Goal: Task Accomplishment & Management: Use online tool/utility

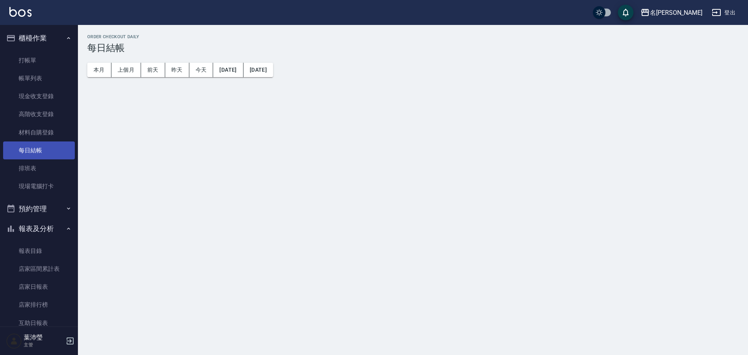
drag, startPoint x: 0, startPoint y: 0, endPoint x: 32, endPoint y: 155, distance: 158.1
click at [32, 155] on link "每日結帳" at bounding box center [39, 150] width 72 height 18
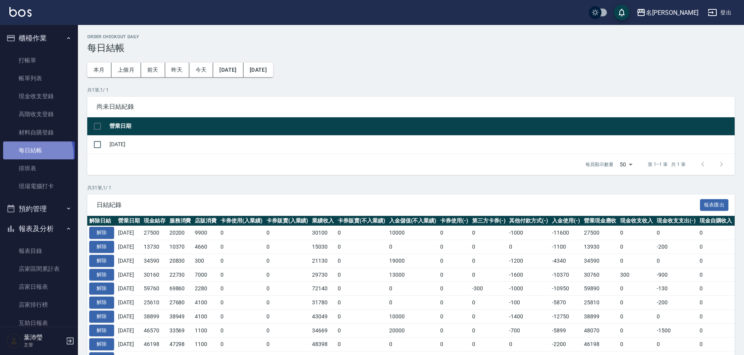
click at [32, 155] on link "每日結帳" at bounding box center [39, 150] width 72 height 18
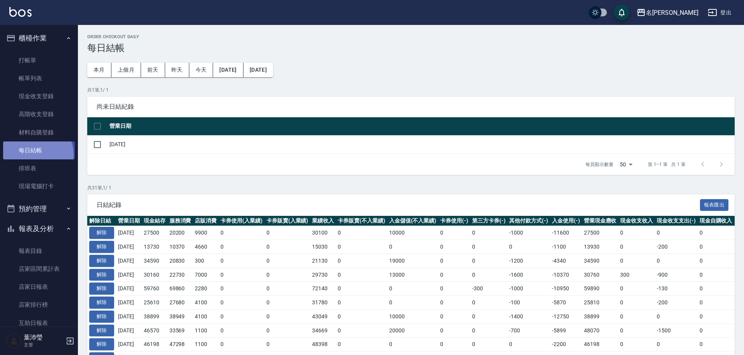
click at [32, 155] on link "每日結帳" at bounding box center [39, 150] width 72 height 18
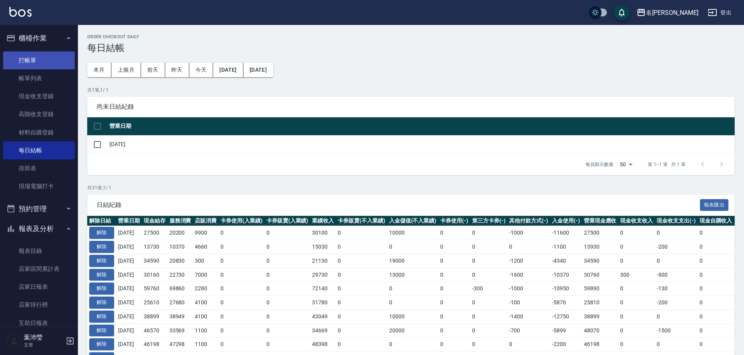
click at [29, 62] on link "打帳單" at bounding box center [39, 60] width 72 height 18
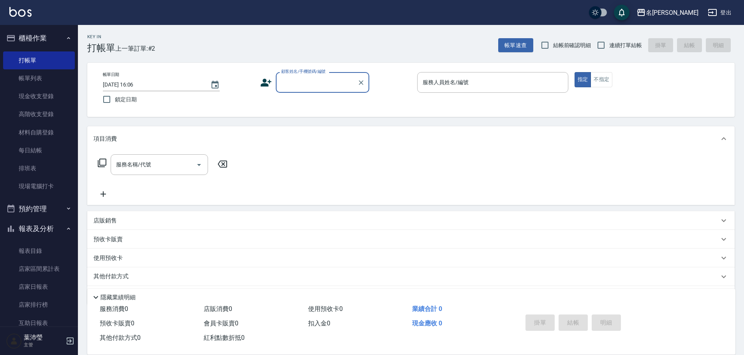
click at [297, 82] on input "顧客姓名/手機號碼/編號" at bounding box center [316, 83] width 75 height 14
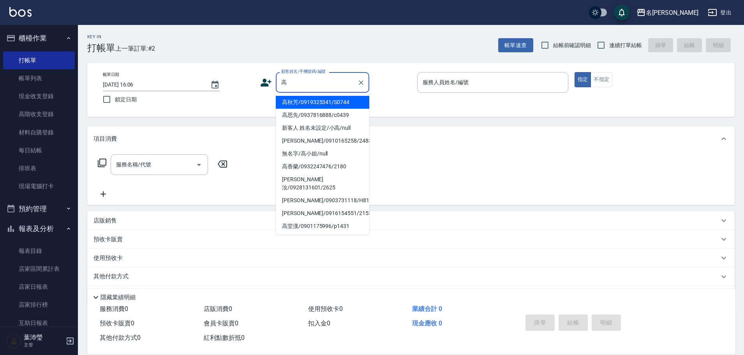
click at [314, 110] on li "高思先/0937816888/c0439" at bounding box center [323, 115] width 94 height 13
type input "高思先/0937816888/c0439"
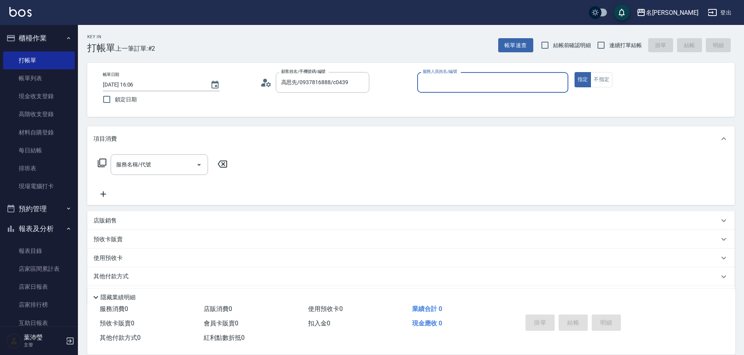
type input "Angle-10"
click at [101, 161] on icon at bounding box center [101, 162] width 9 height 9
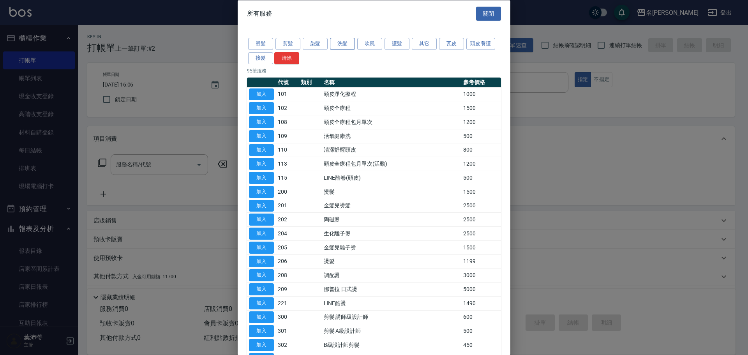
click at [343, 42] on button "洗髮" at bounding box center [342, 44] width 25 height 12
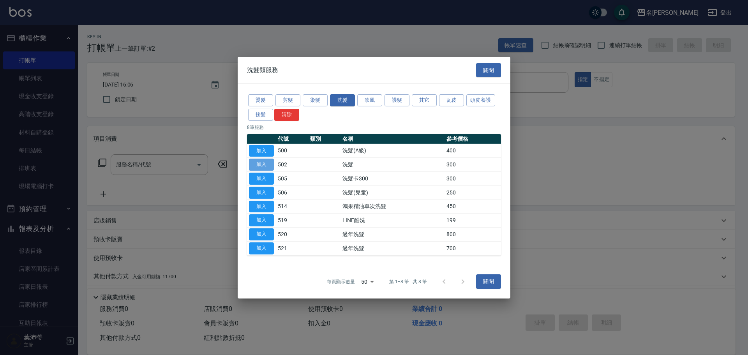
click at [260, 160] on button "加入" at bounding box center [261, 165] width 25 height 12
type input "洗髮(502)"
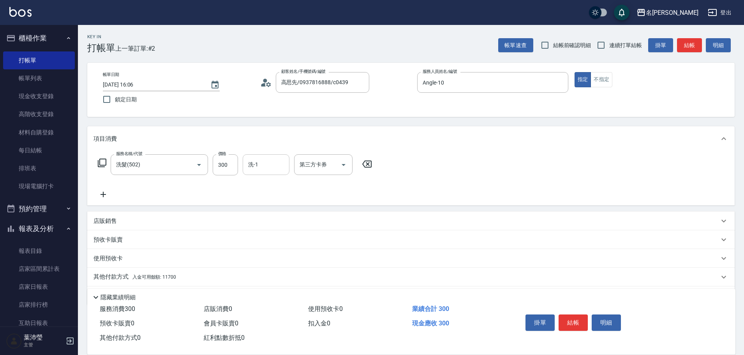
click at [251, 169] on input "洗-1" at bounding box center [266, 165] width 40 height 14
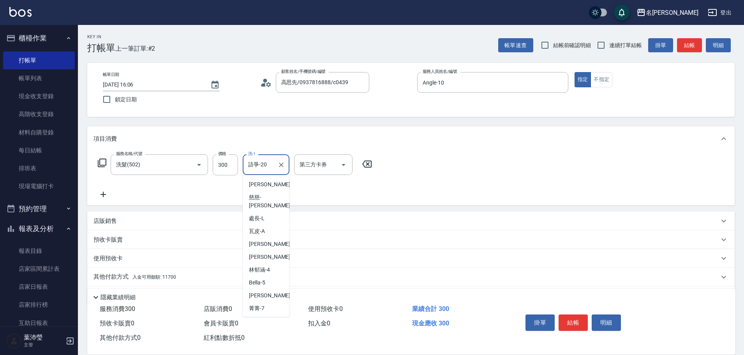
click at [258, 166] on input "語爭-20" at bounding box center [260, 165] width 28 height 14
drag, startPoint x: 268, startPoint y: 163, endPoint x: 241, endPoint y: 163, distance: 27.3
click at [241, 163] on div "服務名稱/代號 洗髮(502) 服務名稱/代號 價格 300 價格 洗-1 語爭-20 洗-1 第三方卡券 第三方卡券" at bounding box center [235, 164] width 283 height 21
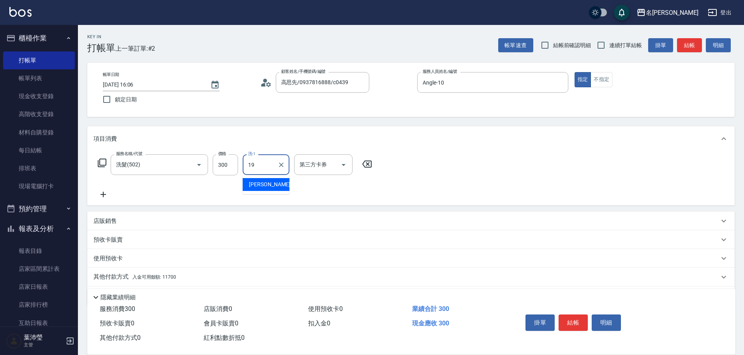
type input "[PERSON_NAME]-19"
click at [104, 198] on icon at bounding box center [103, 194] width 19 height 9
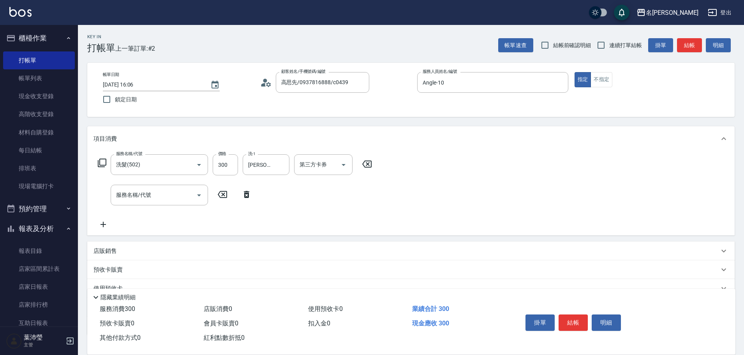
click at [101, 165] on icon at bounding box center [101, 162] width 9 height 9
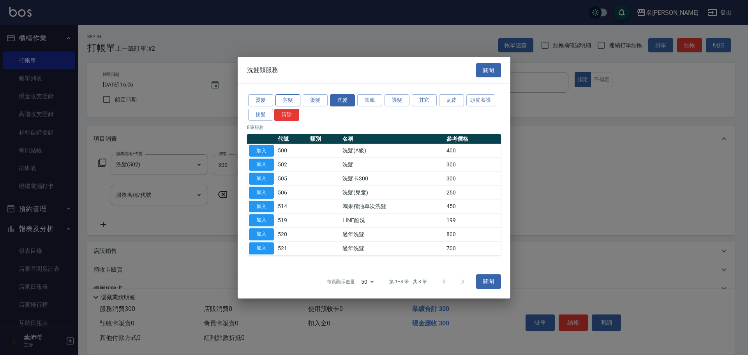
click at [299, 98] on button "剪髮" at bounding box center [288, 100] width 25 height 12
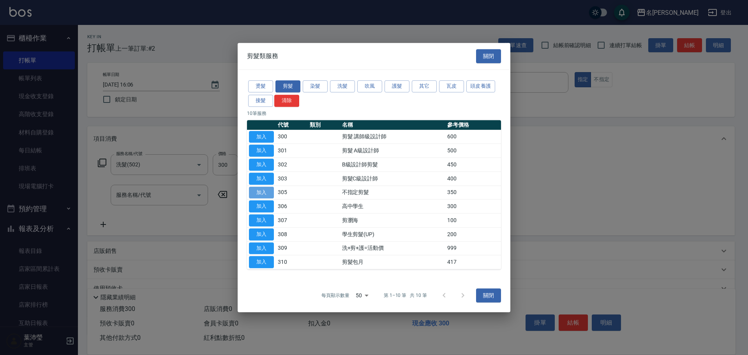
click at [261, 191] on button "加入" at bounding box center [261, 193] width 25 height 12
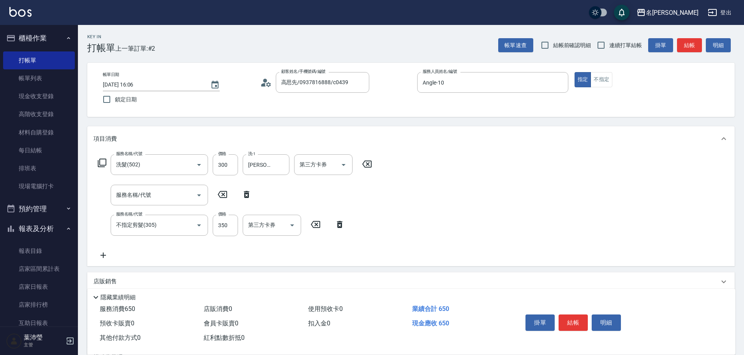
click at [246, 193] on icon at bounding box center [246, 194] width 19 height 9
type input "不指定剪髮(305)"
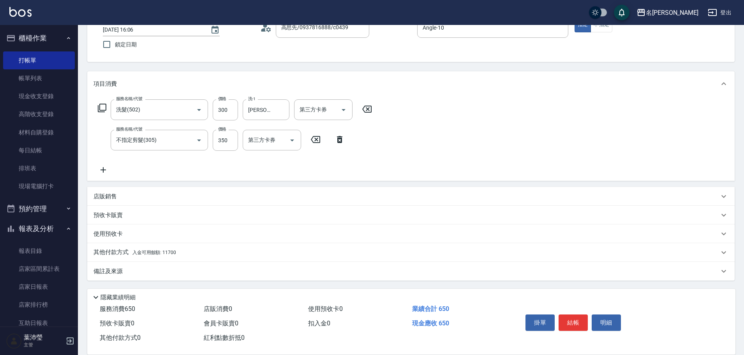
scroll to position [55, 0]
click at [117, 251] on p "其他付款方式 入金可用餘額: 11700" at bounding box center [135, 252] width 83 height 9
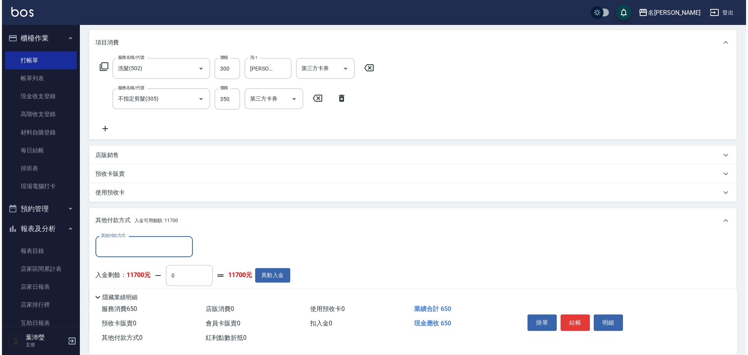
scroll to position [147, 0]
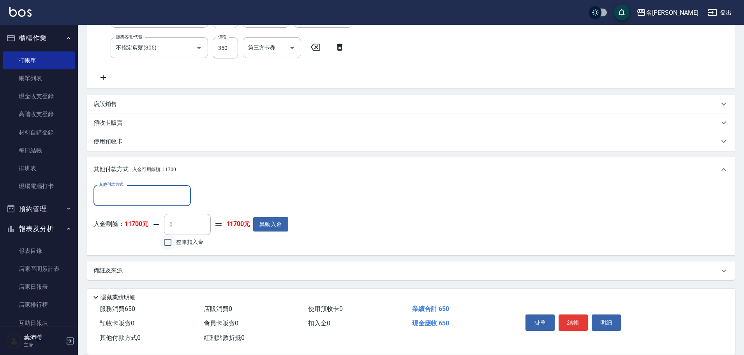
click at [171, 242] on input "整筆扣入金" at bounding box center [168, 242] width 16 height 16
checkbox input "true"
type input "650"
click at [612, 320] on button "明細" at bounding box center [606, 322] width 29 height 16
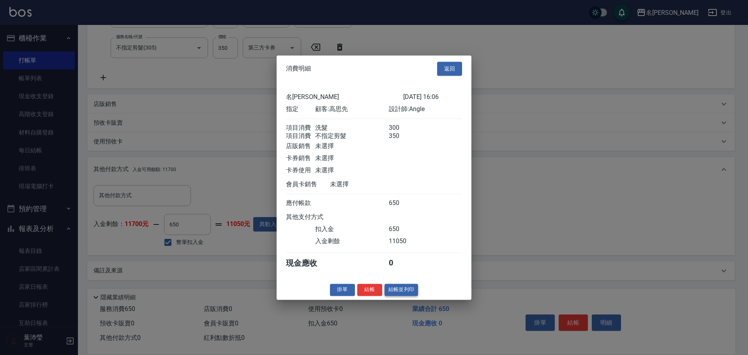
click at [406, 296] on button "結帳並列印" at bounding box center [402, 290] width 34 height 12
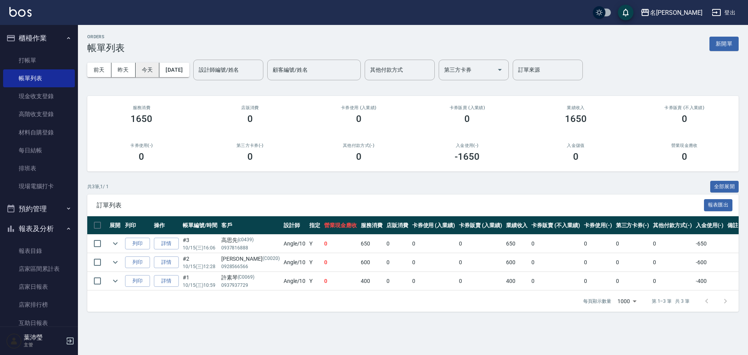
click at [148, 76] on button "今天" at bounding box center [148, 70] width 24 height 14
click at [41, 72] on link "帳單列表" at bounding box center [39, 78] width 72 height 18
click at [42, 65] on link "打帳單" at bounding box center [39, 60] width 72 height 18
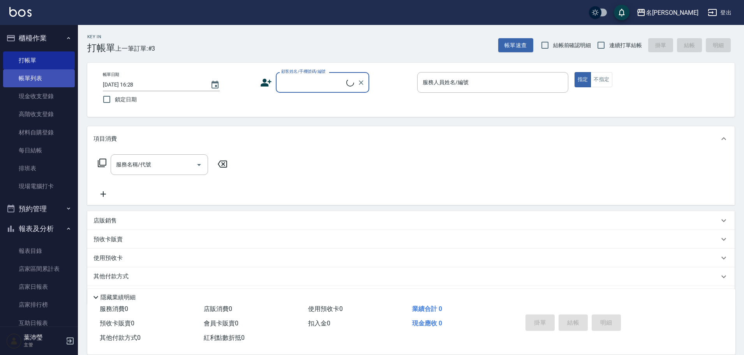
click at [39, 77] on link "帳單列表" at bounding box center [39, 78] width 72 height 18
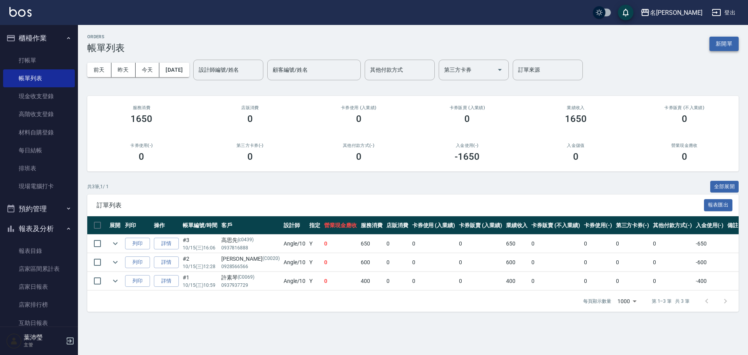
click at [726, 47] on button "新開單" at bounding box center [724, 44] width 29 height 14
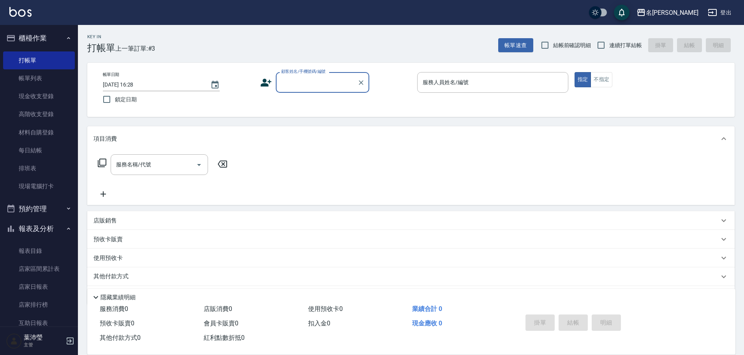
click at [312, 87] on input "顧客姓名/手機號碼/編號" at bounding box center [316, 83] width 75 height 14
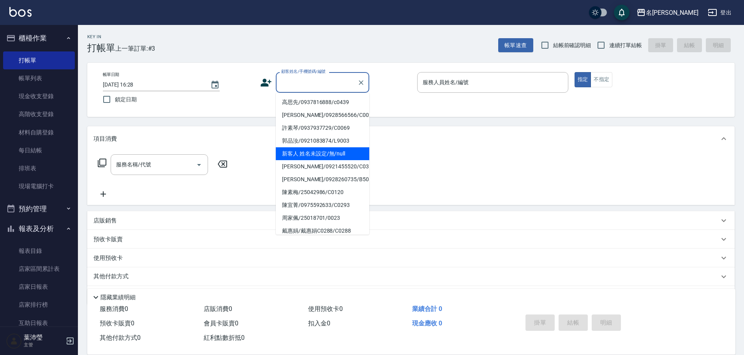
click at [318, 154] on li "新客人 姓名未設定/無/null" at bounding box center [323, 153] width 94 height 13
type input "新客人 姓名未設定/無/null"
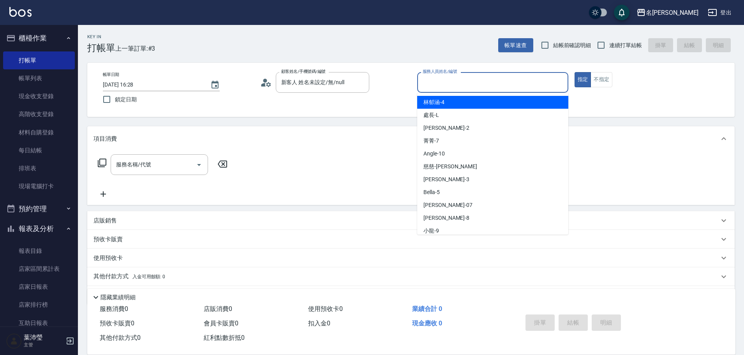
drag, startPoint x: 554, startPoint y: 82, endPoint x: 551, endPoint y: 102, distance: 20.1
click at [553, 82] on input "服務人員姓名/編號" at bounding box center [493, 83] width 144 height 14
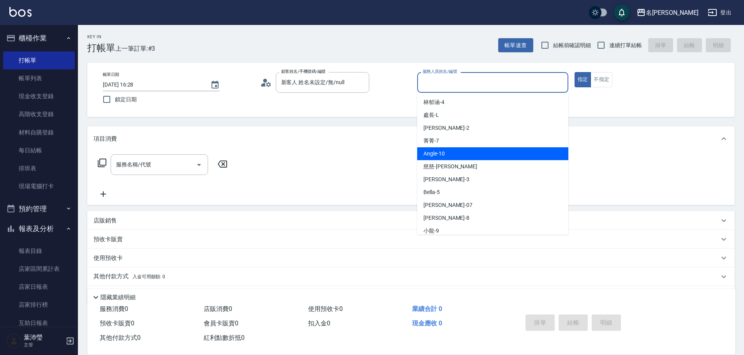
click at [507, 157] on div "Angle -10" at bounding box center [492, 153] width 151 height 13
type input "Angle-10"
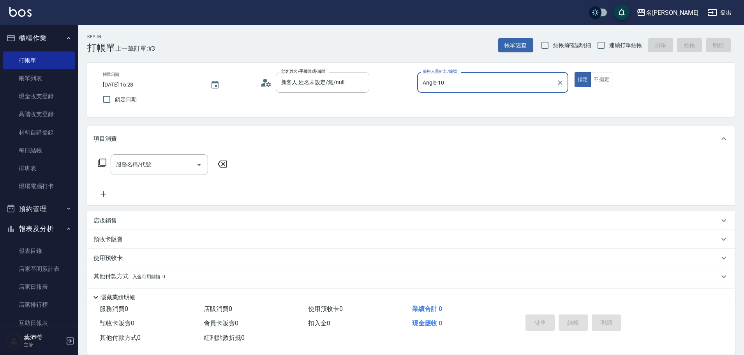
click at [99, 163] on icon at bounding box center [101, 162] width 9 height 9
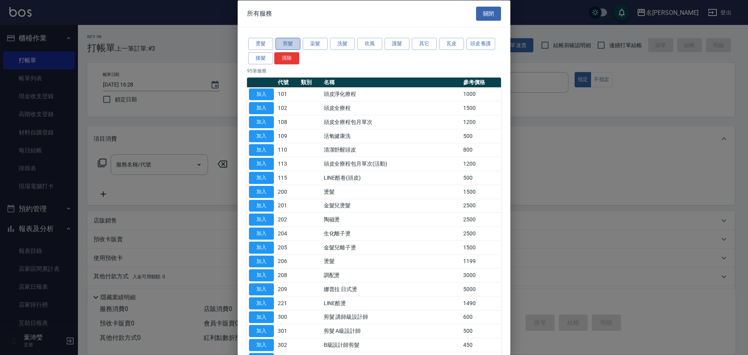
click at [282, 41] on button "剪髮" at bounding box center [288, 44] width 25 height 12
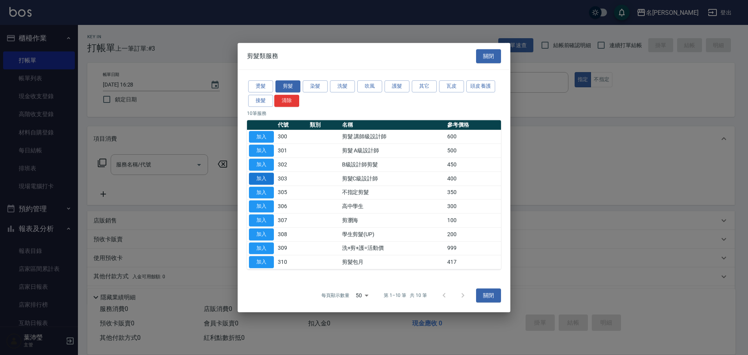
click at [270, 178] on button "加入" at bounding box center [261, 179] width 25 height 12
type input "剪髮C級設計師(303)"
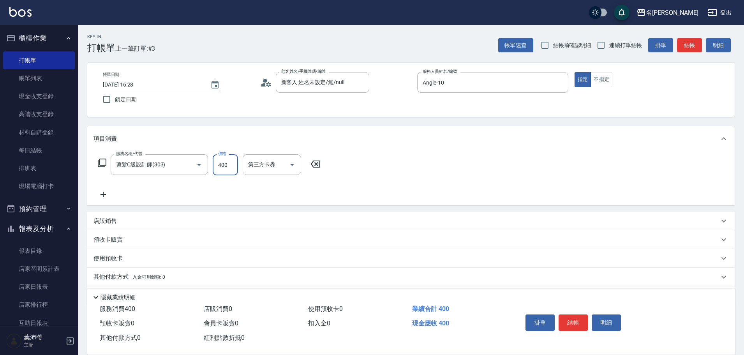
drag, startPoint x: 234, startPoint y: 164, endPoint x: 253, endPoint y: 148, distance: 25.4
click at [234, 164] on input "400" at bounding box center [225, 164] width 25 height 21
type input "250"
click at [104, 163] on icon at bounding box center [101, 162] width 9 height 9
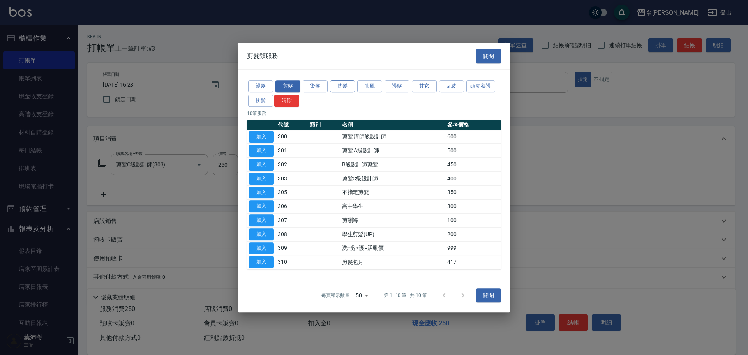
click at [332, 84] on button "洗髮" at bounding box center [342, 86] width 25 height 12
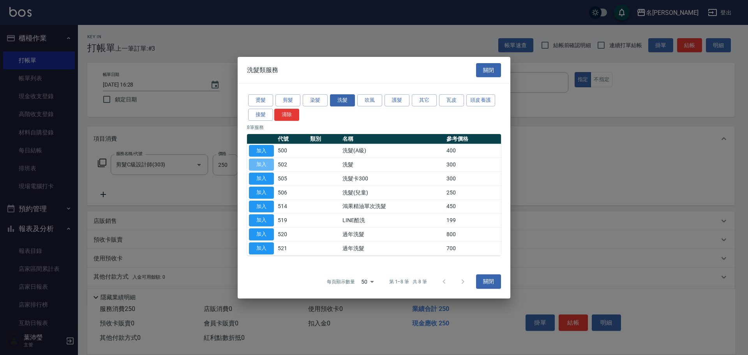
drag, startPoint x: 270, startPoint y: 166, endPoint x: 277, endPoint y: 164, distance: 6.8
click at [270, 166] on button "加入" at bounding box center [261, 165] width 25 height 12
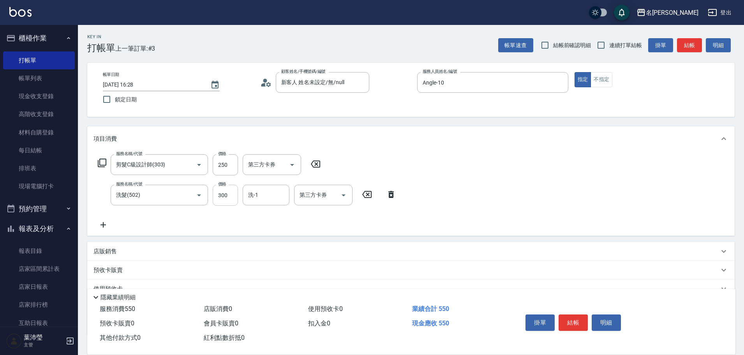
click at [233, 193] on input "300" at bounding box center [225, 195] width 25 height 21
type input "250"
type input "語爭-20"
click at [479, 182] on div "服務名稱/代號 剪髮C級設計師(303) 服務名稱/代號 價格 250 價格 第三方卡券 第三方卡券 服務名稱/代號 洗髮(502) 服務名稱/代號 價格 2…" at bounding box center [411, 193] width 648 height 85
click at [569, 323] on button "結帳" at bounding box center [573, 322] width 29 height 16
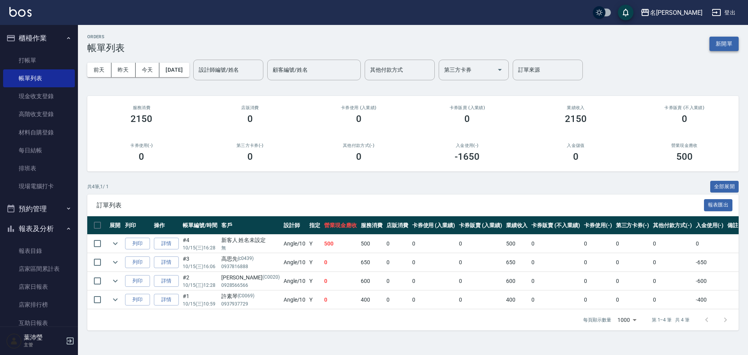
click at [724, 41] on button "新開單" at bounding box center [724, 44] width 29 height 14
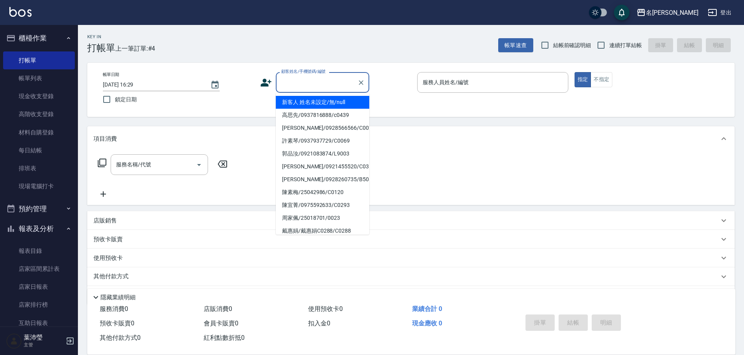
click at [308, 87] on input "顧客姓名/手機號碼/編號" at bounding box center [316, 83] width 75 height 14
click at [320, 103] on li "新客人 姓名未設定/無/null" at bounding box center [323, 102] width 94 height 13
type input "新客人 姓名未設定/無/null"
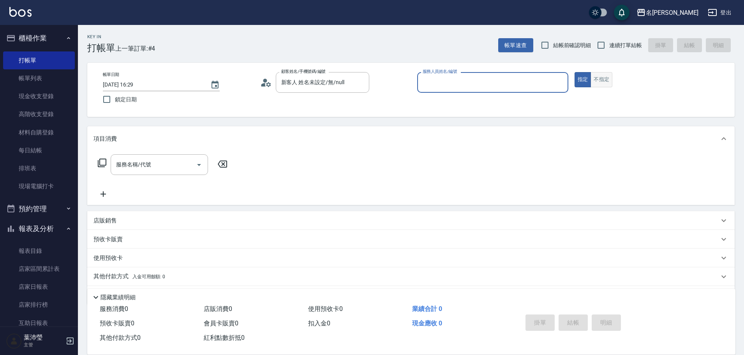
click at [610, 79] on button "不指定" at bounding box center [602, 79] width 22 height 15
click at [509, 84] on input "服務人員姓名/編號" at bounding box center [493, 83] width 144 height 14
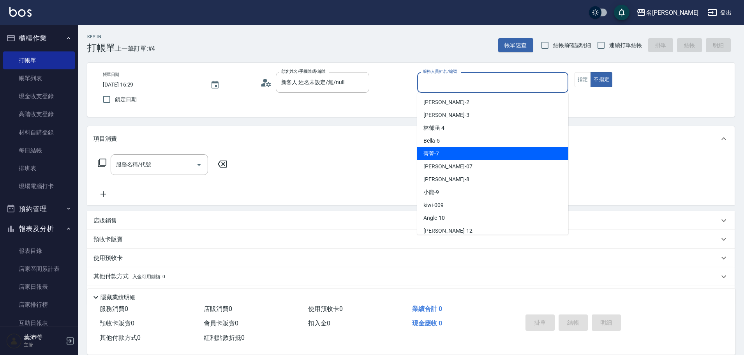
click at [481, 154] on div "菁菁 -7" at bounding box center [492, 153] width 151 height 13
type input "菁菁-7"
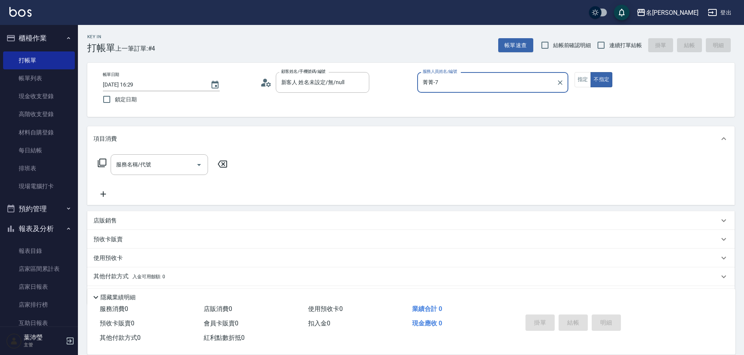
click at [98, 164] on icon at bounding box center [102, 163] width 9 height 9
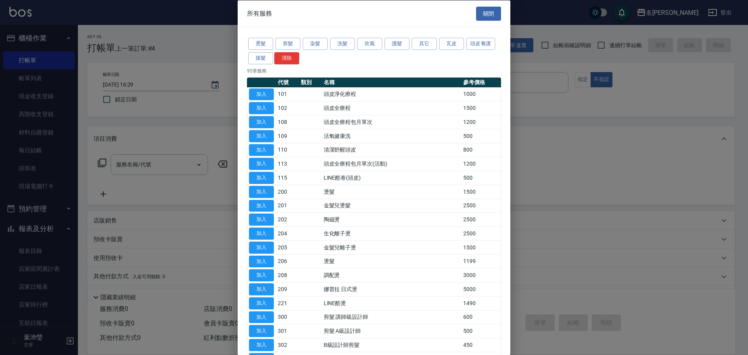
click at [329, 42] on div "燙髮 剪髮 染髮 洗髮 吹風 護髮 其它 瓦皮 頭皮養護 接髮 清除" at bounding box center [374, 51] width 254 height 29
click at [335, 48] on button "洗髮" at bounding box center [342, 44] width 25 height 12
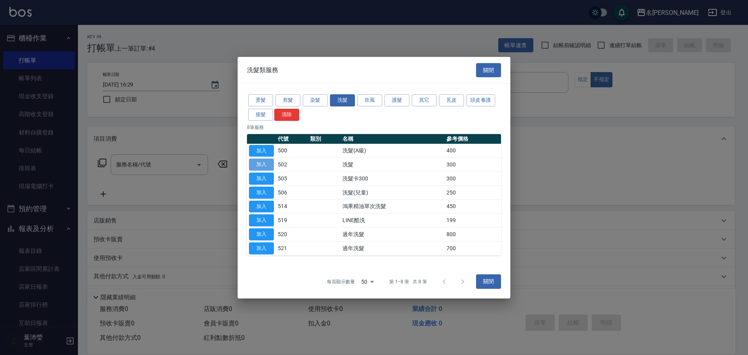
click at [269, 166] on button "加入" at bounding box center [261, 165] width 25 height 12
type input "洗髮(502)"
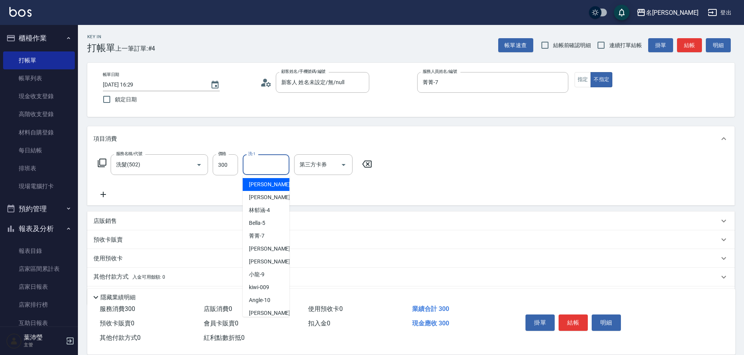
drag, startPoint x: 263, startPoint y: 163, endPoint x: 326, endPoint y: 145, distance: 65.8
click at [263, 162] on input "洗-1" at bounding box center [266, 165] width 40 height 14
type input "語爭-20"
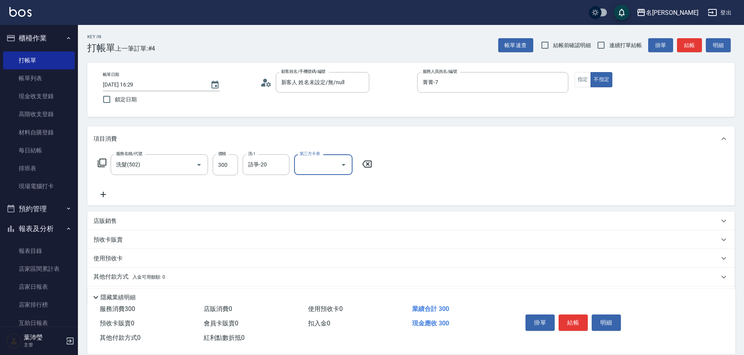
click at [458, 175] on div "服務名稱/代號 洗髮(502) 服務名稱/代號 價格 300 價格 洗-1 語爭-20 洗-1 第三方卡券 第三方卡券" at bounding box center [411, 178] width 648 height 54
click at [576, 321] on button "結帳" at bounding box center [573, 322] width 29 height 16
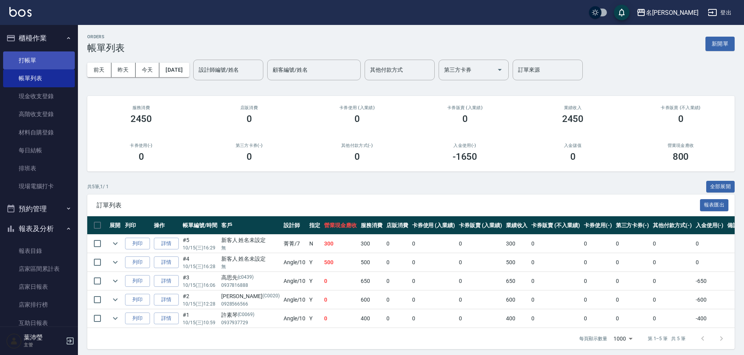
click at [42, 62] on link "打帳單" at bounding box center [39, 60] width 72 height 18
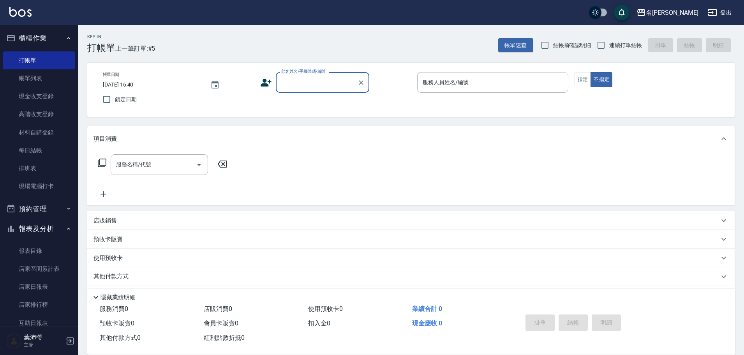
click at [306, 86] on input "顧客姓名/手機號碼/編號" at bounding box center [316, 83] width 75 height 14
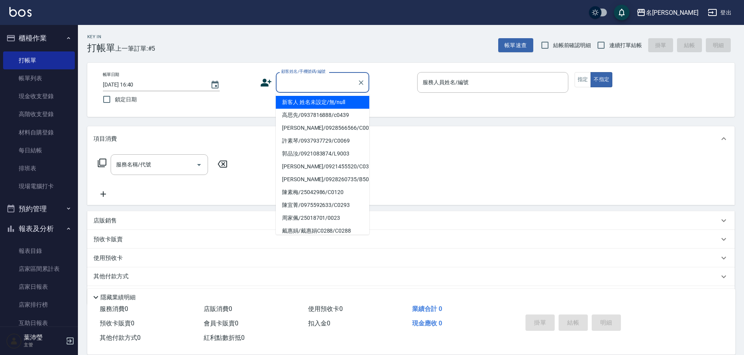
click at [335, 102] on li "新客人 姓名未設定/無/null" at bounding box center [323, 102] width 94 height 13
type input "新客人 姓名未設定/無/null"
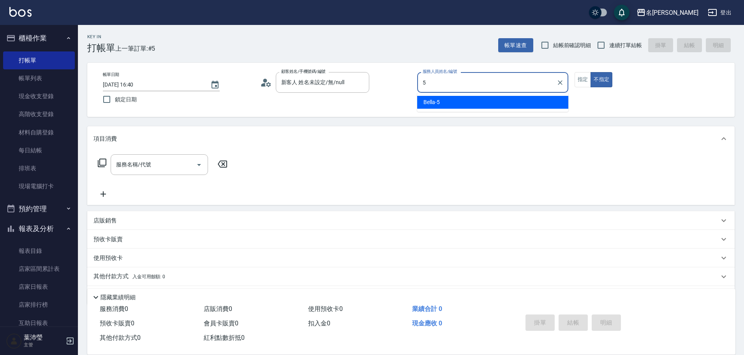
type input "Bella-5"
type button "false"
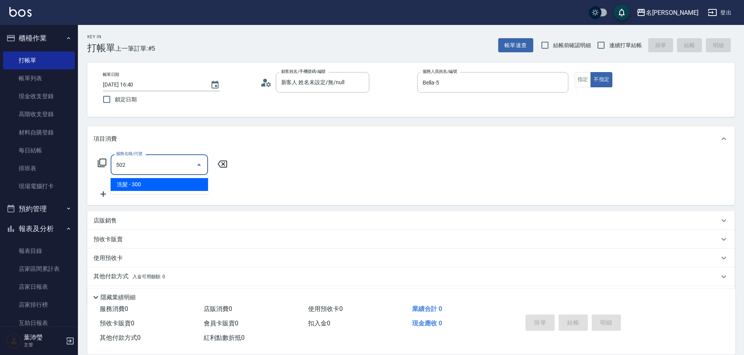
type input "洗髮(502)"
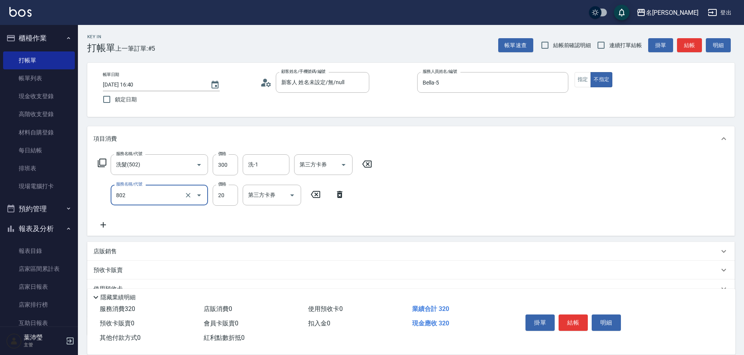
type input "潤絲(802)"
click at [693, 49] on button "結帳" at bounding box center [689, 45] width 25 height 14
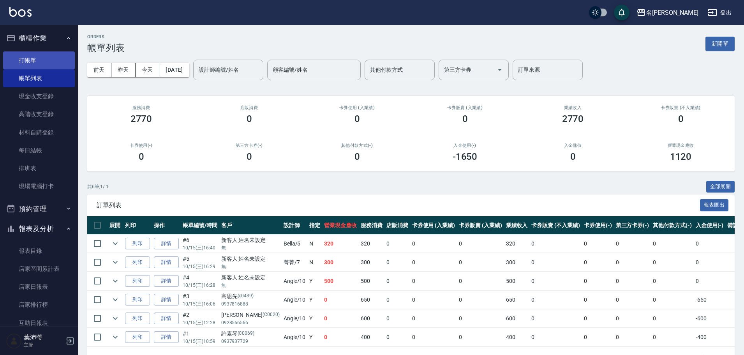
click at [34, 66] on link "打帳單" at bounding box center [39, 60] width 72 height 18
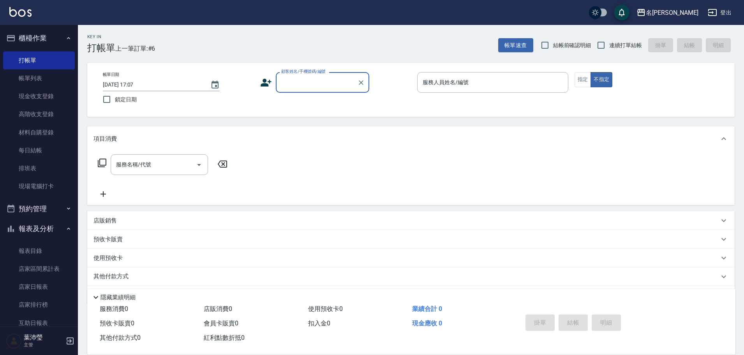
click at [294, 86] on input "顧客姓名/手機號碼/編號" at bounding box center [316, 83] width 75 height 14
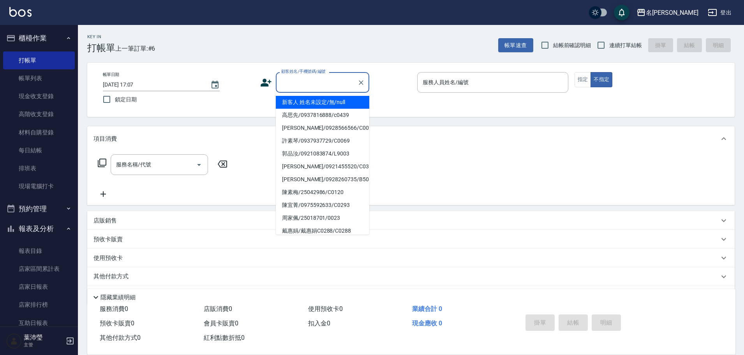
click at [337, 107] on li "新客人 姓名未設定/無/null" at bounding box center [323, 102] width 94 height 13
type input "新客人 姓名未設定/無/null"
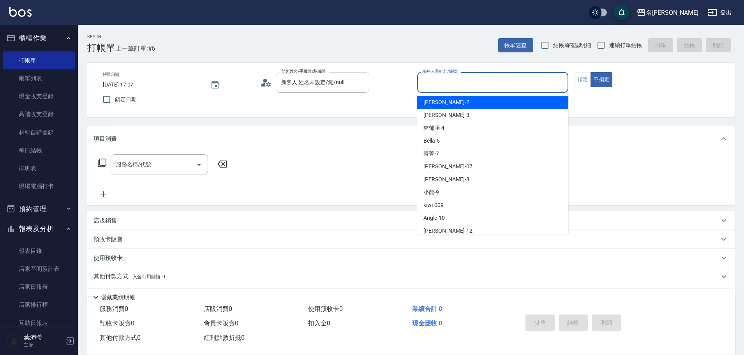
click at [448, 88] on input "服務人員姓名/編號" at bounding box center [493, 83] width 144 height 14
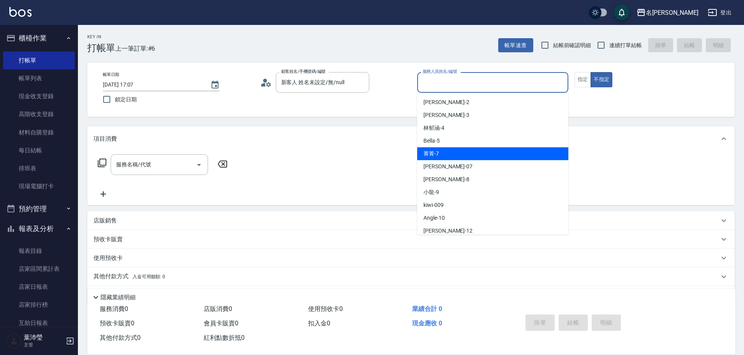
click at [465, 150] on div "菁菁 -7" at bounding box center [492, 153] width 151 height 13
type input "菁菁-7"
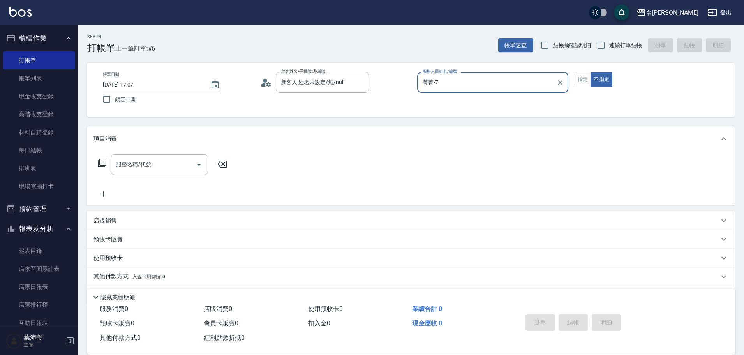
click at [102, 160] on icon at bounding box center [101, 162] width 9 height 9
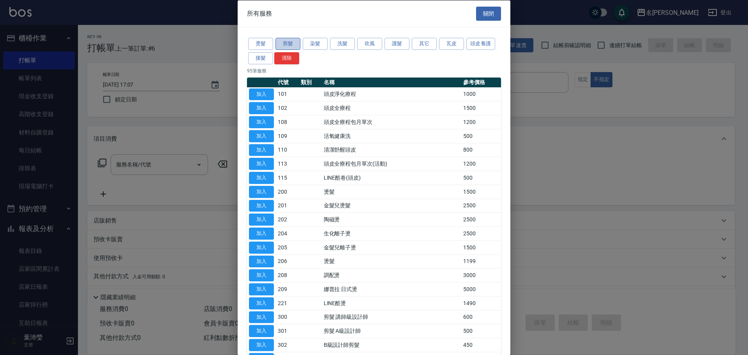
click at [294, 45] on button "剪髮" at bounding box center [288, 44] width 25 height 12
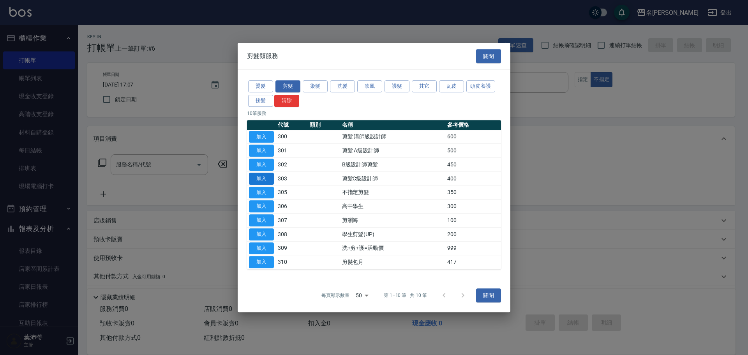
click at [266, 178] on button "加入" at bounding box center [261, 179] width 25 height 12
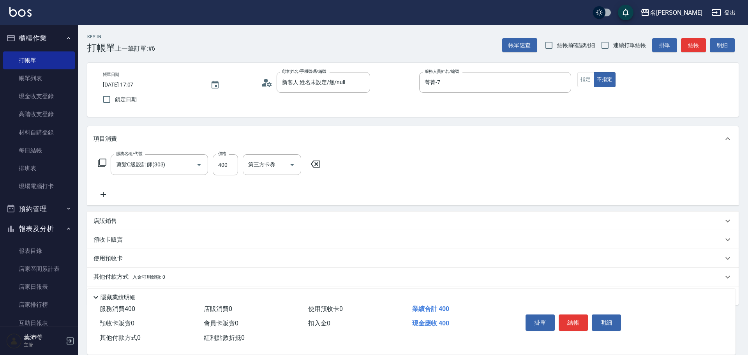
type input "剪髮C級設計師(303)"
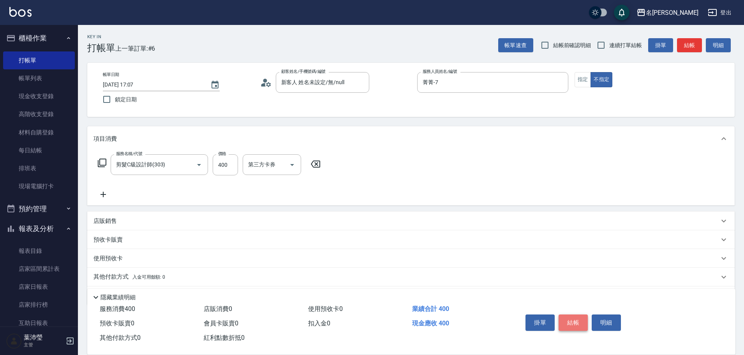
click at [574, 319] on button "結帳" at bounding box center [573, 322] width 29 height 16
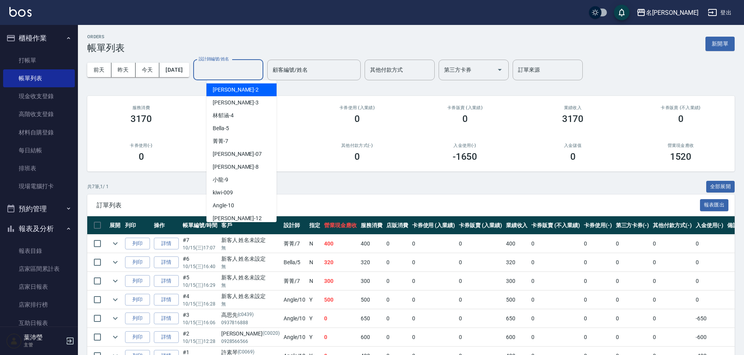
click at [234, 69] on input "設計師編號/姓名" at bounding box center [228, 70] width 63 height 14
click at [231, 140] on div "菁菁 -7" at bounding box center [242, 141] width 70 height 13
type input "菁菁-7"
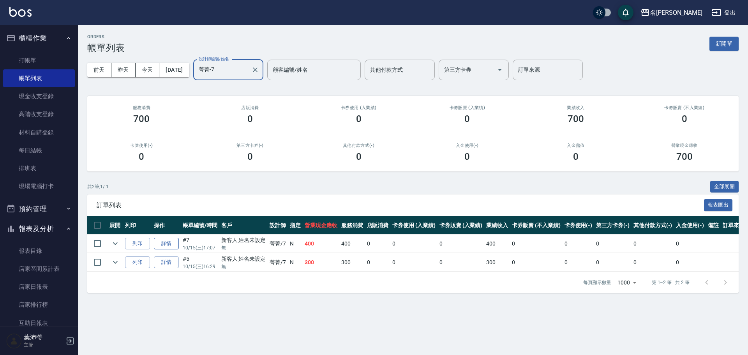
click at [168, 246] on link "詳情" at bounding box center [166, 244] width 25 height 12
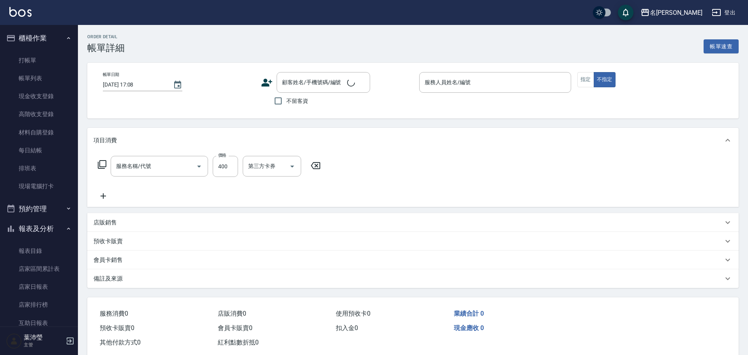
type input "[DATE] 17:07"
type input "菁菁-7"
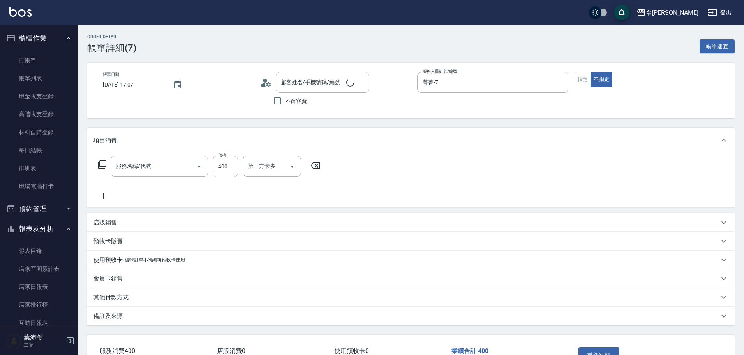
type input "剪髮C級設計師(303)"
type input "新客人 姓名未設定/無/null"
click at [573, 80] on div "帳單日期 [DATE] 17:07 顧客姓名/手機號碼/編號 新客人 姓名未設定/無/null 顧客姓名/手機號碼/編號 不留客資 服務人員姓名/編號 菁菁-…" at bounding box center [411, 90] width 629 height 37
click at [583, 81] on button "指定" at bounding box center [583, 79] width 17 height 15
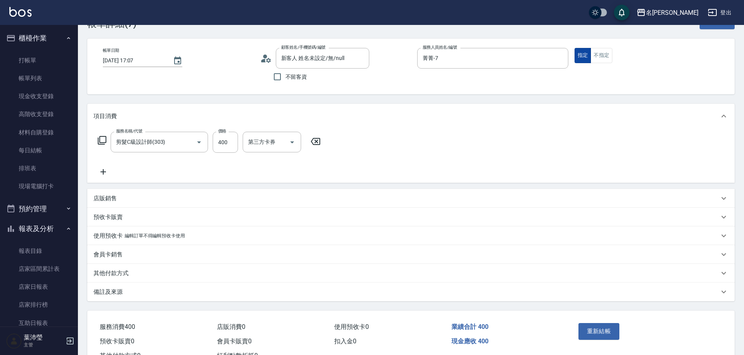
scroll to position [55, 0]
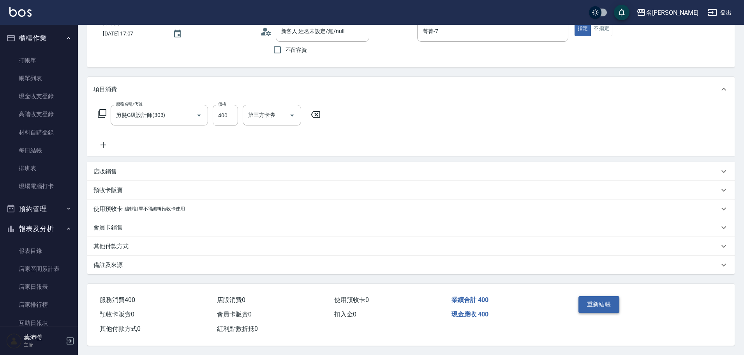
click at [603, 305] on button "重新結帳" at bounding box center [599, 304] width 41 height 16
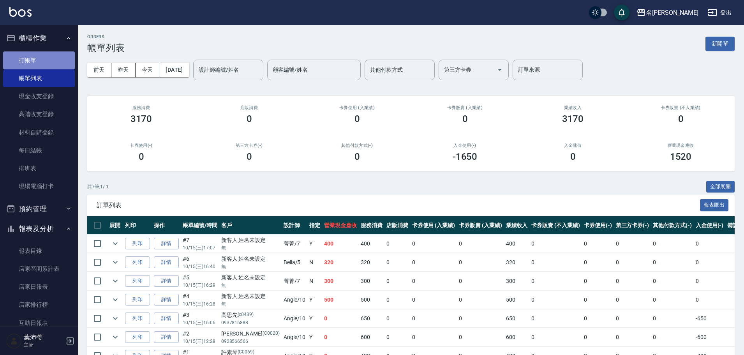
click at [49, 55] on link "打帳單" at bounding box center [39, 60] width 72 height 18
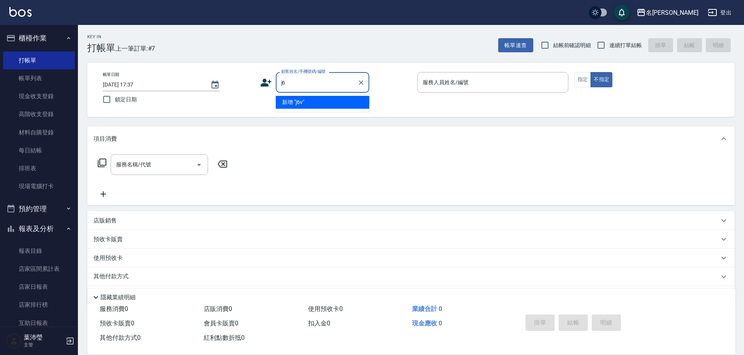
type input "j"
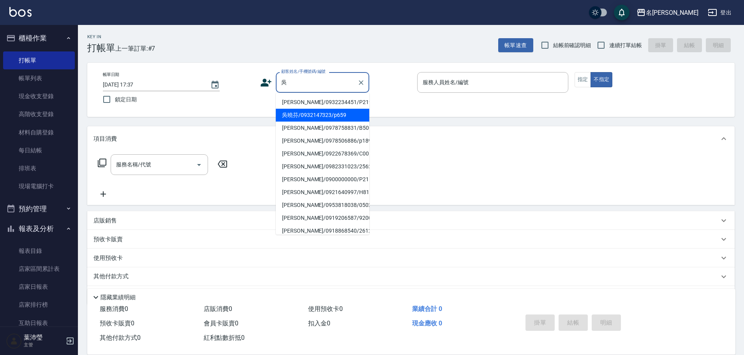
click at [298, 115] on li "吳曉芬/0932147323/p659" at bounding box center [323, 115] width 94 height 13
type input "吳曉芬/0932147323/p659"
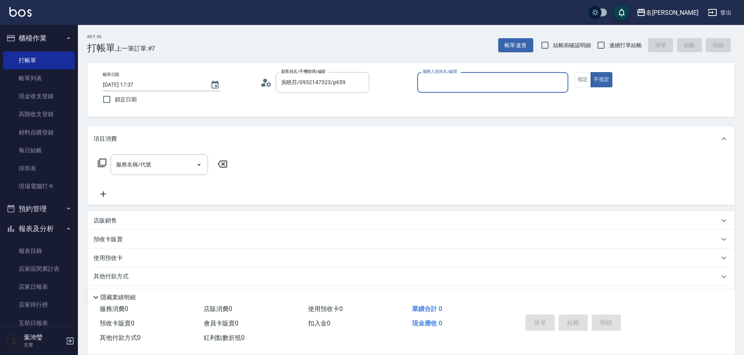
type input "Bella-5"
click at [178, 161] on input "服務名稱/代號" at bounding box center [153, 165] width 79 height 14
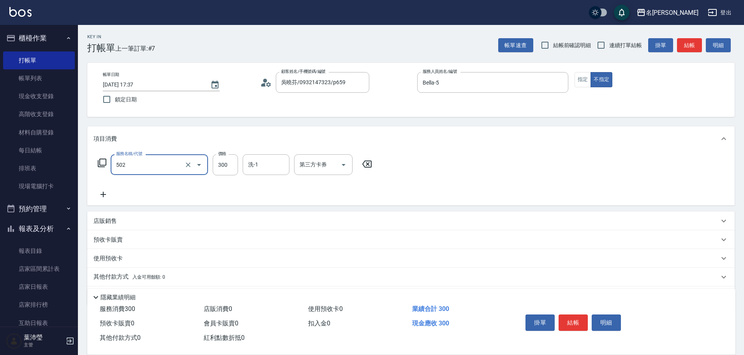
type input "洗髮(502)"
drag, startPoint x: 591, startPoint y: 76, endPoint x: 585, endPoint y: 77, distance: 6.3
click at [591, 76] on button "不指定" at bounding box center [602, 79] width 22 height 15
click at [578, 79] on button "指定" at bounding box center [583, 79] width 17 height 15
click at [685, 52] on button "結帳" at bounding box center [689, 45] width 25 height 14
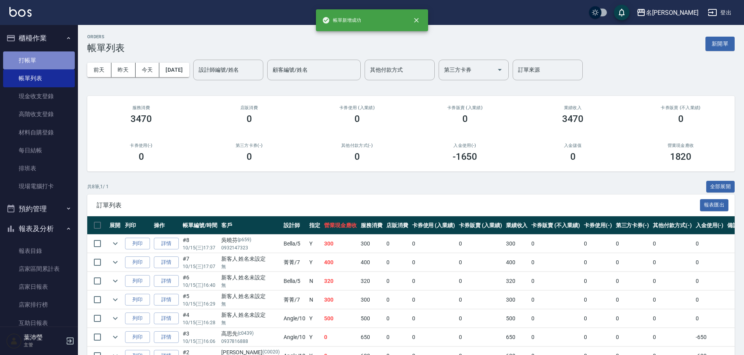
click at [44, 60] on link "打帳單" at bounding box center [39, 60] width 72 height 18
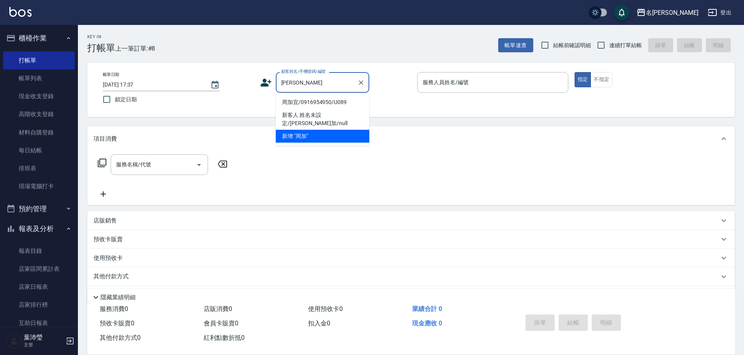
click at [314, 105] on li "周加宜/0916954950/U089" at bounding box center [323, 102] width 94 height 13
type input "周加宜/0916954950/U089"
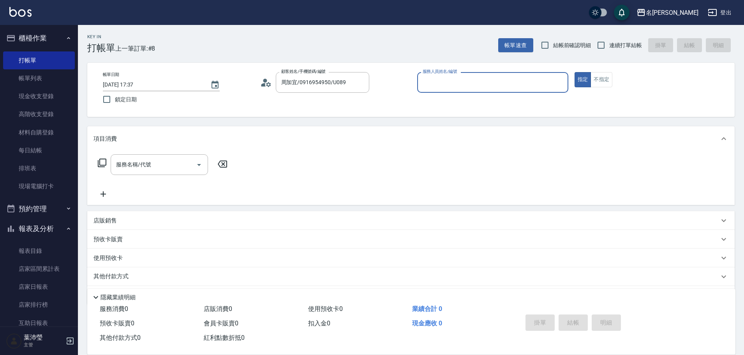
type input "Bella-5"
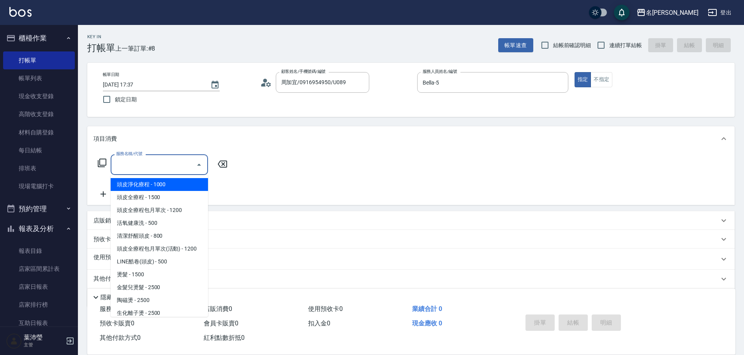
click at [157, 161] on input "服務名稱/代號" at bounding box center [153, 165] width 79 height 14
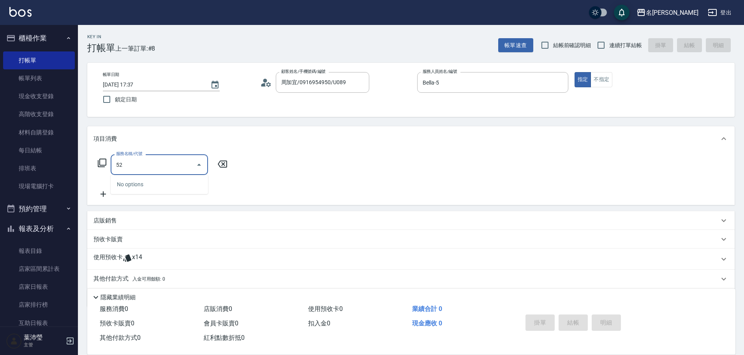
drag, startPoint x: 163, startPoint y: 170, endPoint x: 86, endPoint y: 170, distance: 77.2
click at [86, 170] on div "Key In 打帳單 上一筆訂單:#8 帳單速查 結帳前確認明細 連續打單結帳 掛單 結帳 明細 帳單日期 [DATE] 17:37 鎖定日期 顧客姓名/手機…" at bounding box center [411, 203] width 666 height 357
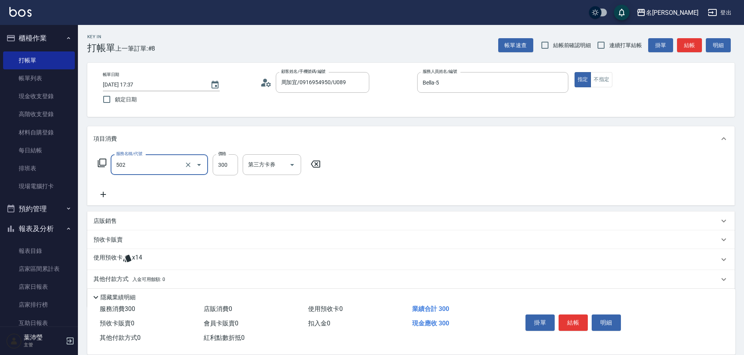
type input "洗髮(502)"
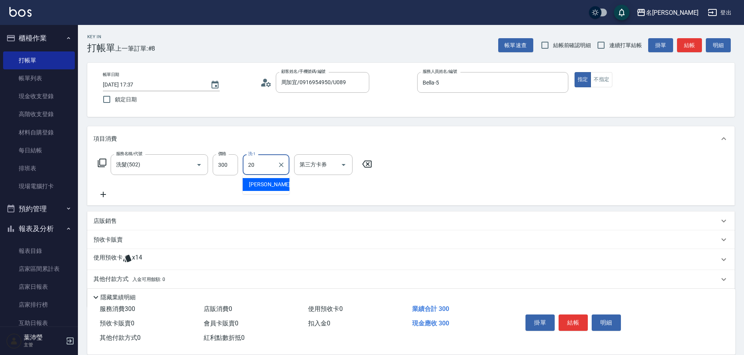
type input "語爭-20"
click at [684, 45] on button "結帳" at bounding box center [689, 45] width 25 height 14
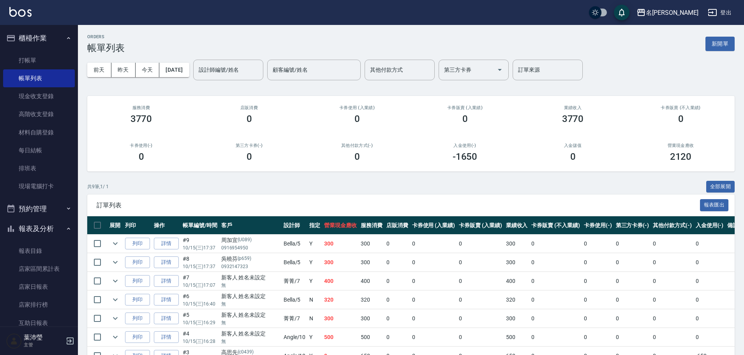
drag, startPoint x: 682, startPoint y: 47, endPoint x: 712, endPoint y: 19, distance: 41.1
click at [687, 46] on div "ORDERS 帳單列表 新開單" at bounding box center [411, 43] width 648 height 19
click at [57, 55] on link "打帳單" at bounding box center [39, 60] width 72 height 18
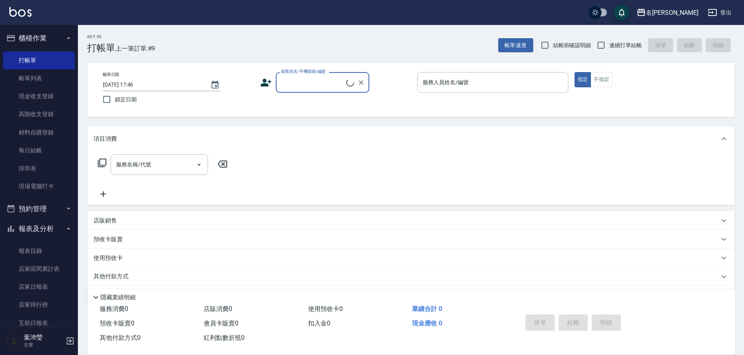
click at [339, 85] on input "顧客姓名/手機號碼/編號" at bounding box center [312, 83] width 67 height 14
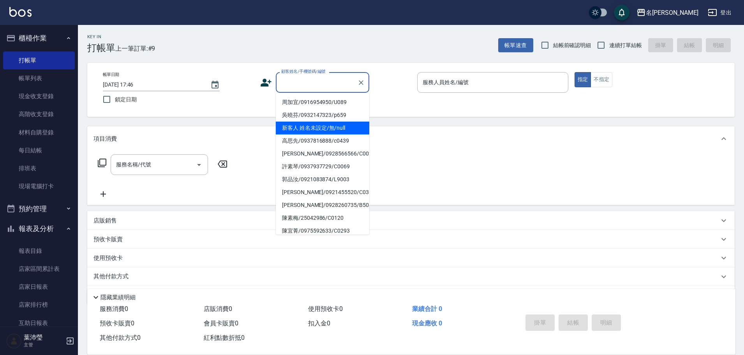
click at [332, 130] on li "新客人 姓名未設定/無/null" at bounding box center [323, 128] width 94 height 13
type input "新客人 姓名未設定/無/null"
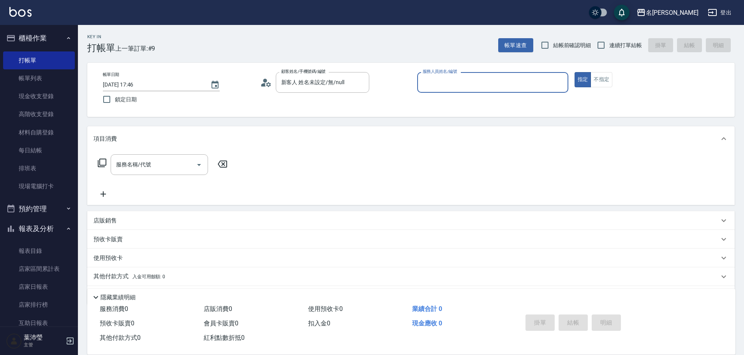
click at [486, 86] on input "服務人員姓名/編號" at bounding box center [493, 83] width 144 height 14
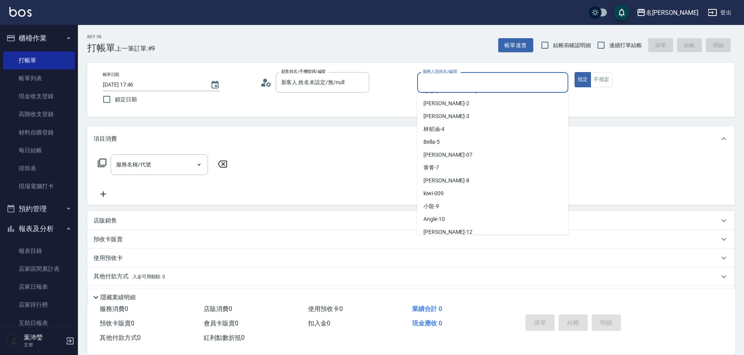
scroll to position [73, 0]
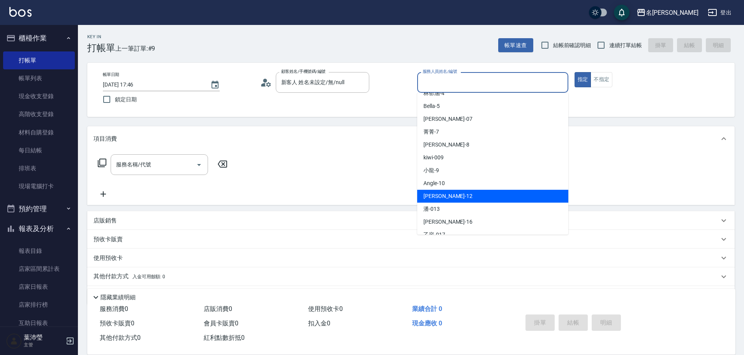
click at [527, 196] on div "[PERSON_NAME] -12" at bounding box center [492, 196] width 151 height 13
type input "[PERSON_NAME]-12"
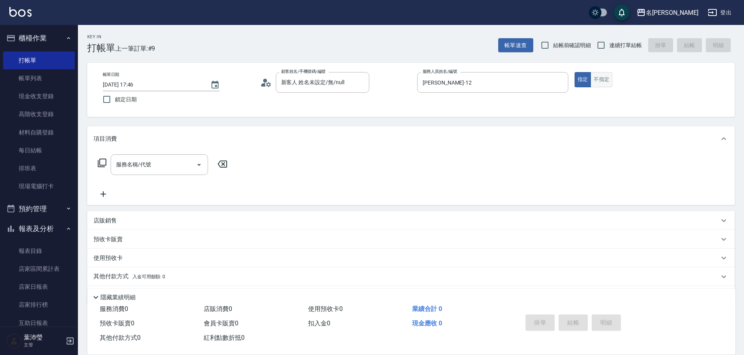
click at [600, 72] on div "帳單日期 [DATE] 17:46 鎖定日期 顧客姓名/手機號碼/編號 新客人 姓名未設定/無/null 顧客姓名/手機號碼/編號 服務人員姓名/編號 [PE…" at bounding box center [411, 90] width 648 height 54
click at [604, 83] on button "不指定" at bounding box center [602, 79] width 22 height 15
click at [100, 165] on icon at bounding box center [102, 163] width 9 height 9
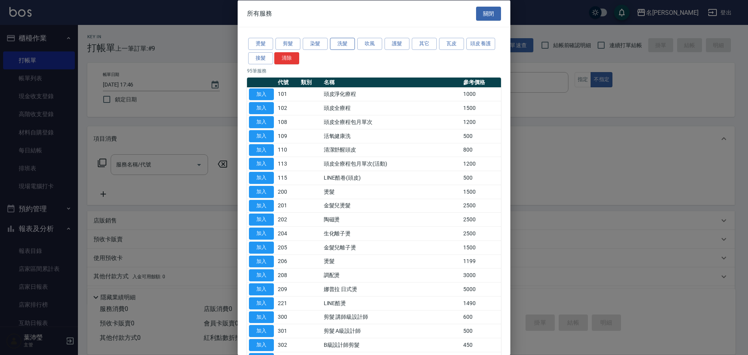
click at [346, 47] on button "洗髮" at bounding box center [342, 44] width 25 height 12
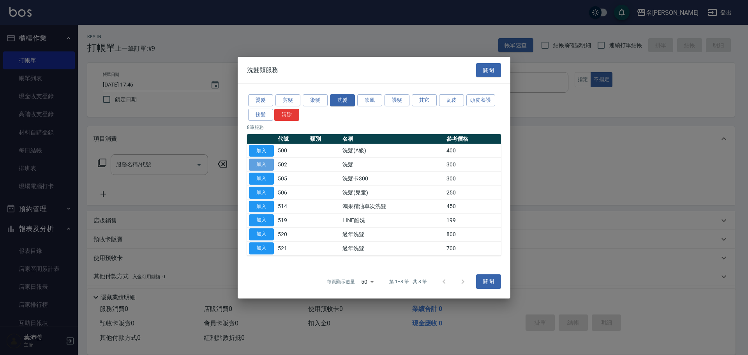
click at [262, 160] on button "加入" at bounding box center [261, 165] width 25 height 12
type input "洗髮(502)"
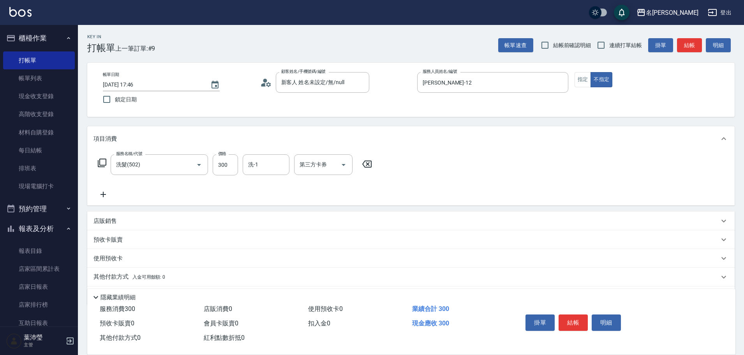
click at [572, 323] on button "結帳" at bounding box center [573, 322] width 29 height 16
